Goal: Transaction & Acquisition: Download file/media

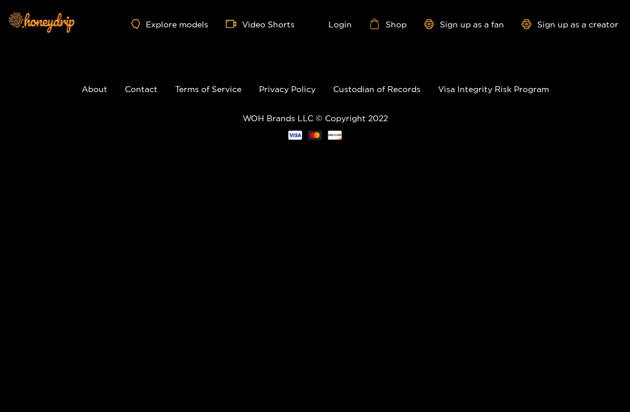
click at [338, 27] on link "Login" at bounding box center [332, 24] width 40 height 10
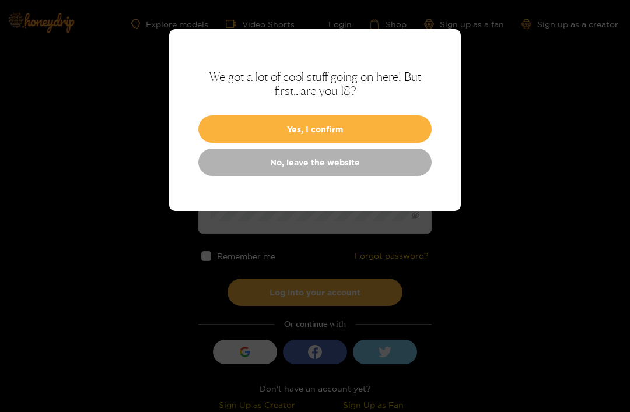
click at [284, 136] on button "Yes, I confirm" at bounding box center [314, 128] width 233 height 27
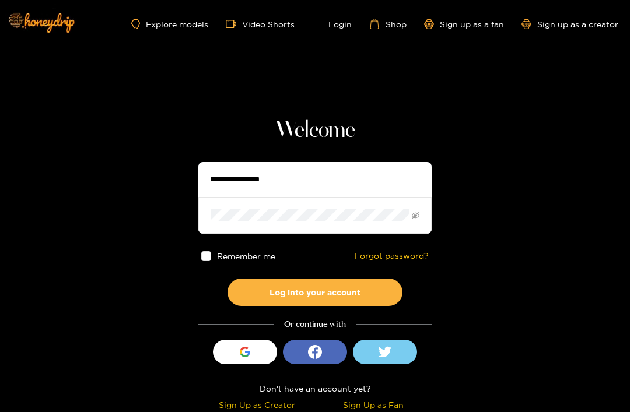
click at [250, 188] on input "text" at bounding box center [314, 179] width 233 height 35
type input "**********"
click at [315, 292] on button "Log into your account" at bounding box center [314, 292] width 175 height 27
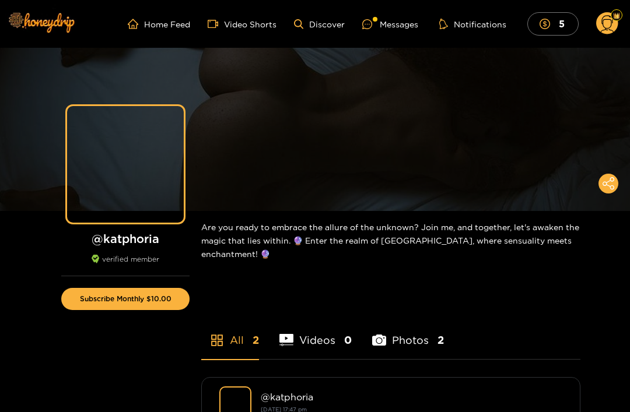
click at [401, 27] on div "Messages" at bounding box center [390, 23] width 56 height 13
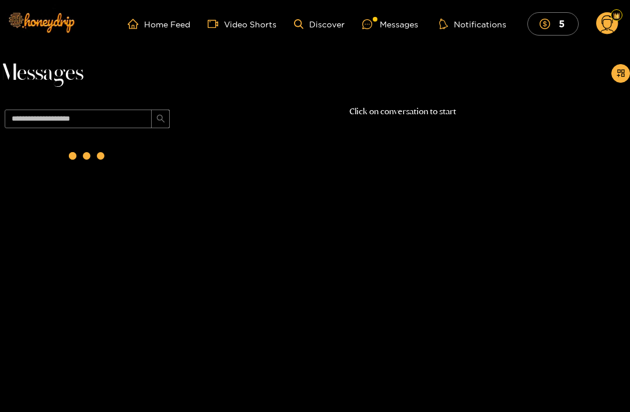
click at [49, 151] on div at bounding box center [87, 158] width 175 height 51
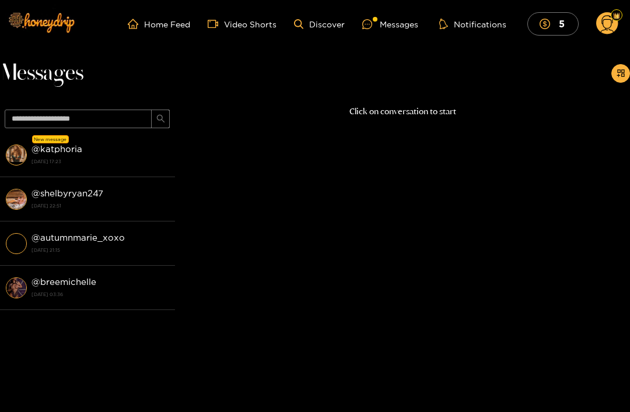
click at [55, 152] on strong "@ katphoria" at bounding box center [56, 149] width 51 height 10
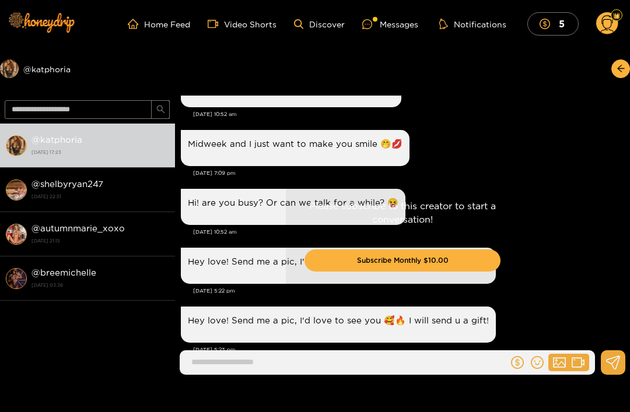
click at [610, 16] on icon at bounding box center [607, 25] width 13 height 20
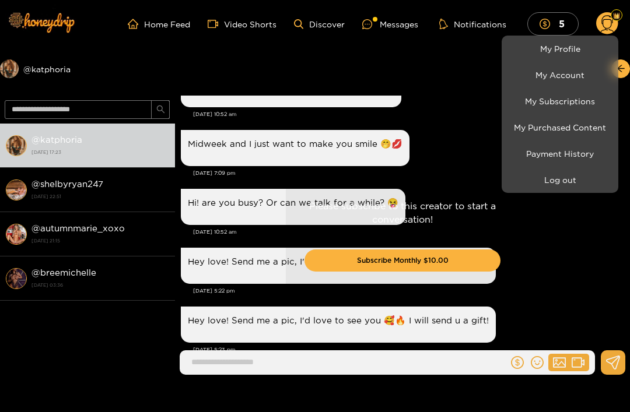
click at [555, 132] on link "My Purchased Content" at bounding box center [560, 127] width 111 height 20
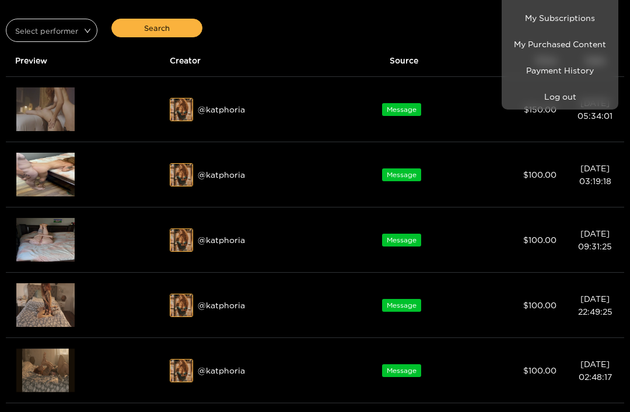
scroll to position [88, 0]
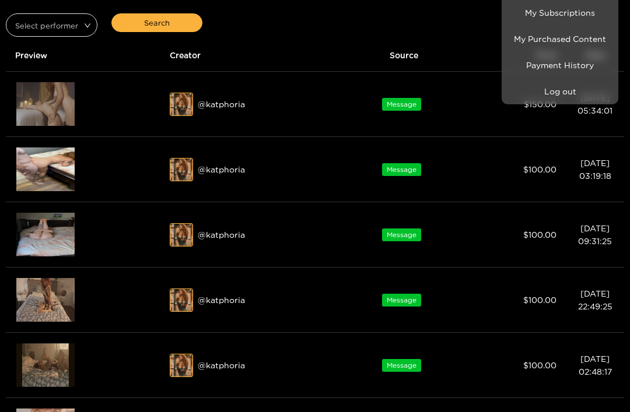
click at [234, 35] on div at bounding box center [315, 206] width 630 height 412
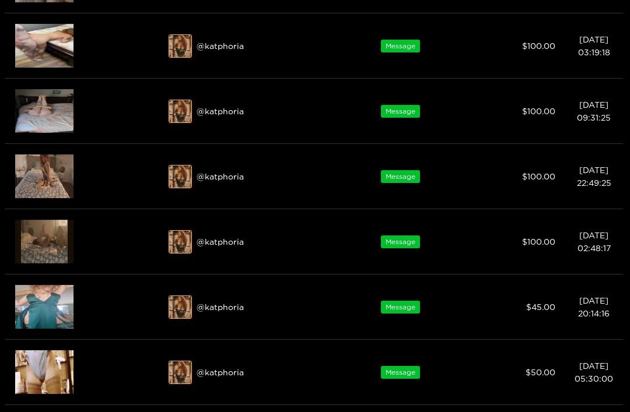
scroll to position [212, 0]
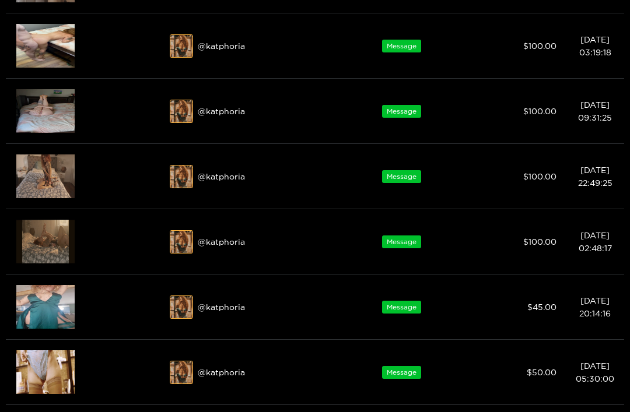
click at [37, 173] on img at bounding box center [45, 177] width 58 height 44
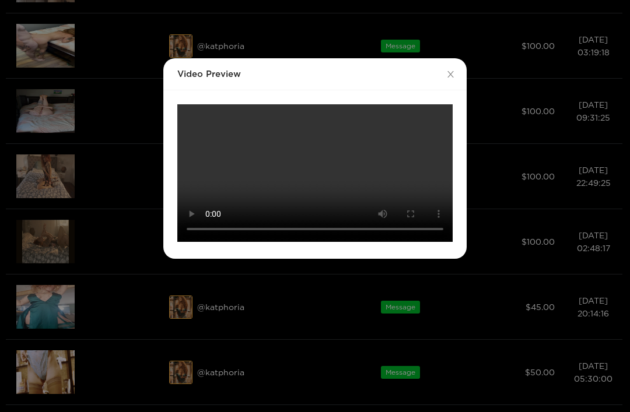
click at [310, 167] on video "Your browser does not support the video tag." at bounding box center [314, 173] width 275 height 138
click at [236, 144] on video "Your browser does not support the video tag." at bounding box center [314, 173] width 275 height 138
click at [316, 182] on video "Your browser does not support the video tag." at bounding box center [314, 173] width 275 height 138
click at [233, 130] on video "Your browser does not support the video tag." at bounding box center [314, 173] width 275 height 138
click at [363, 175] on video "Your browser does not support the video tag." at bounding box center [314, 173] width 275 height 138
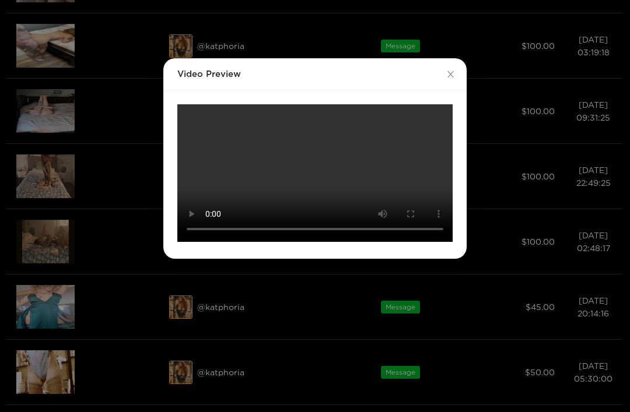
click at [365, 180] on video "Your browser does not support the video tag." at bounding box center [314, 173] width 275 height 138
click at [331, 242] on video "Your browser does not support the video tag." at bounding box center [314, 173] width 275 height 138
click at [448, 69] on span "Close" at bounding box center [450, 74] width 33 height 33
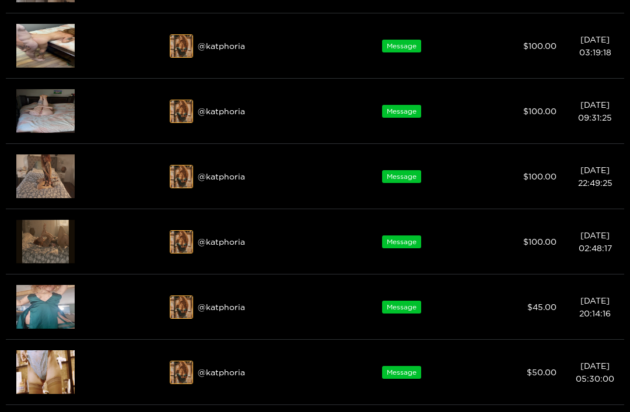
click at [38, 107] on img at bounding box center [45, 111] width 58 height 44
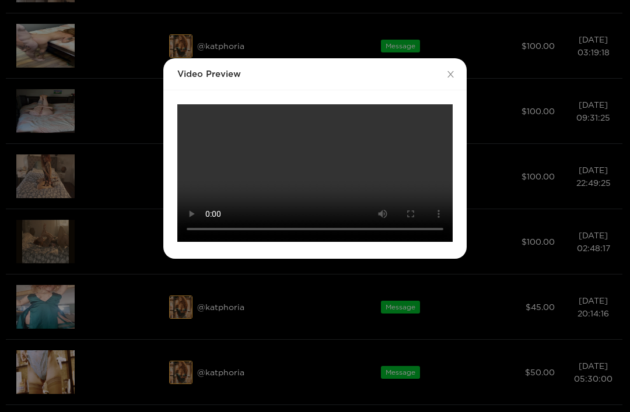
click at [312, 170] on video "Your browser does not support the video tag." at bounding box center [314, 173] width 275 height 138
click at [185, 104] on video "Your browser does not support the video tag." at bounding box center [314, 173] width 275 height 138
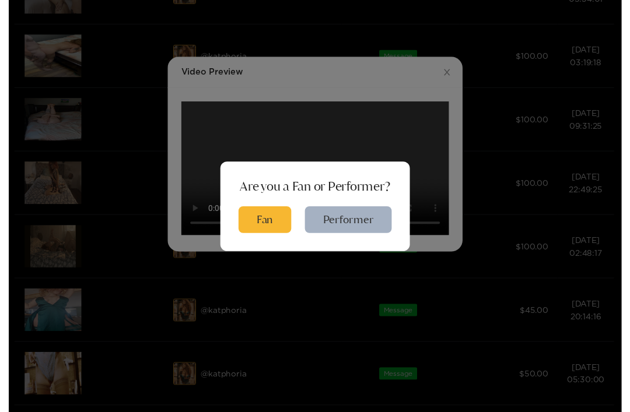
scroll to position [212, 0]
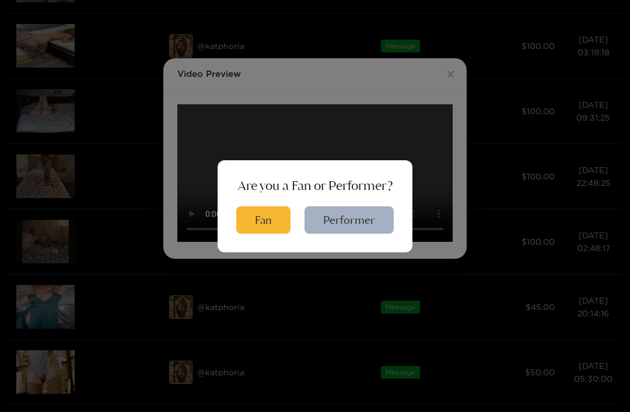
click at [141, 134] on div "Are you a Fan or Performer? Fan Performer" at bounding box center [315, 206] width 630 height 412
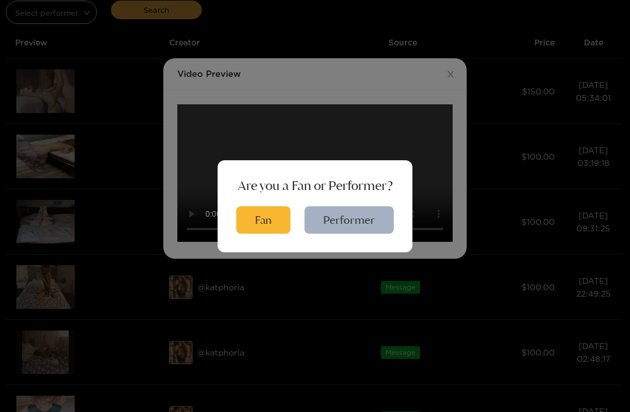
scroll to position [0, 0]
